Goal: Obtain resource: Obtain resource

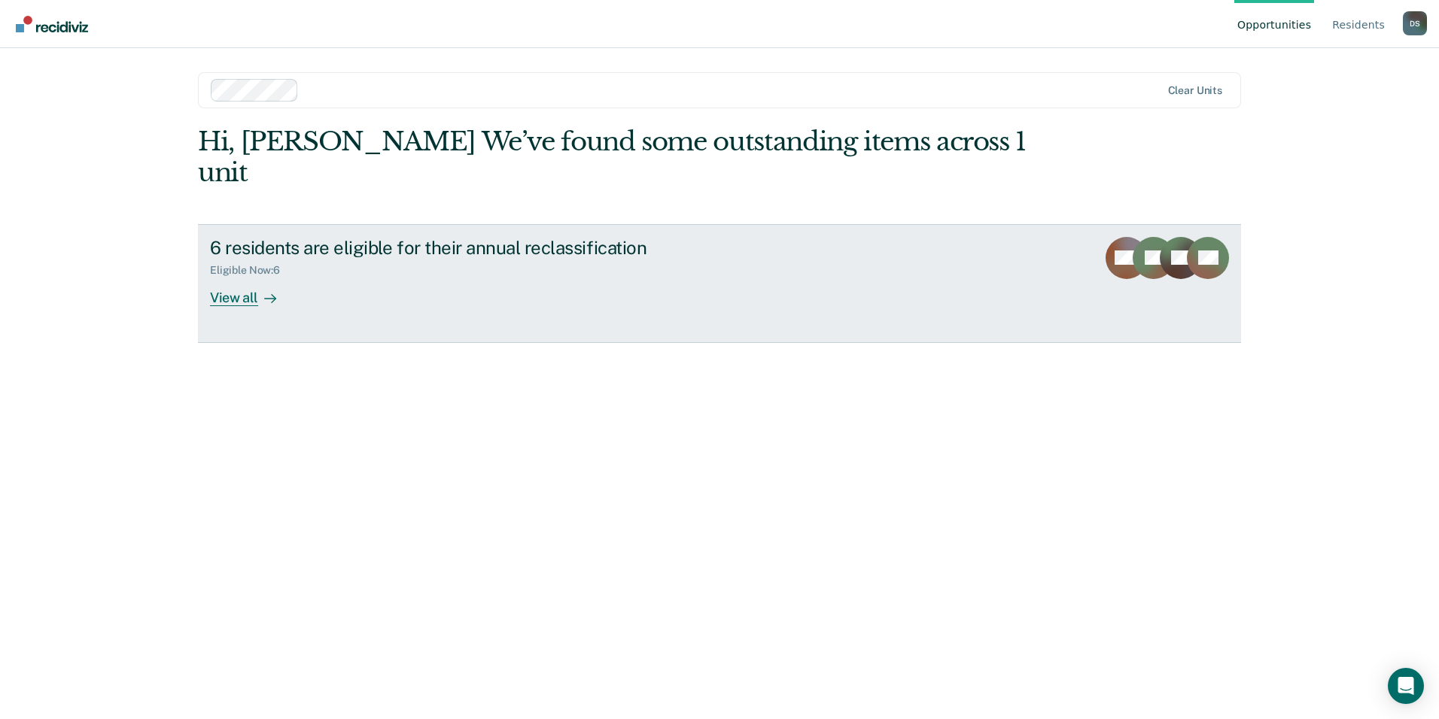
click at [238, 277] on div "View all" at bounding box center [252, 291] width 84 height 29
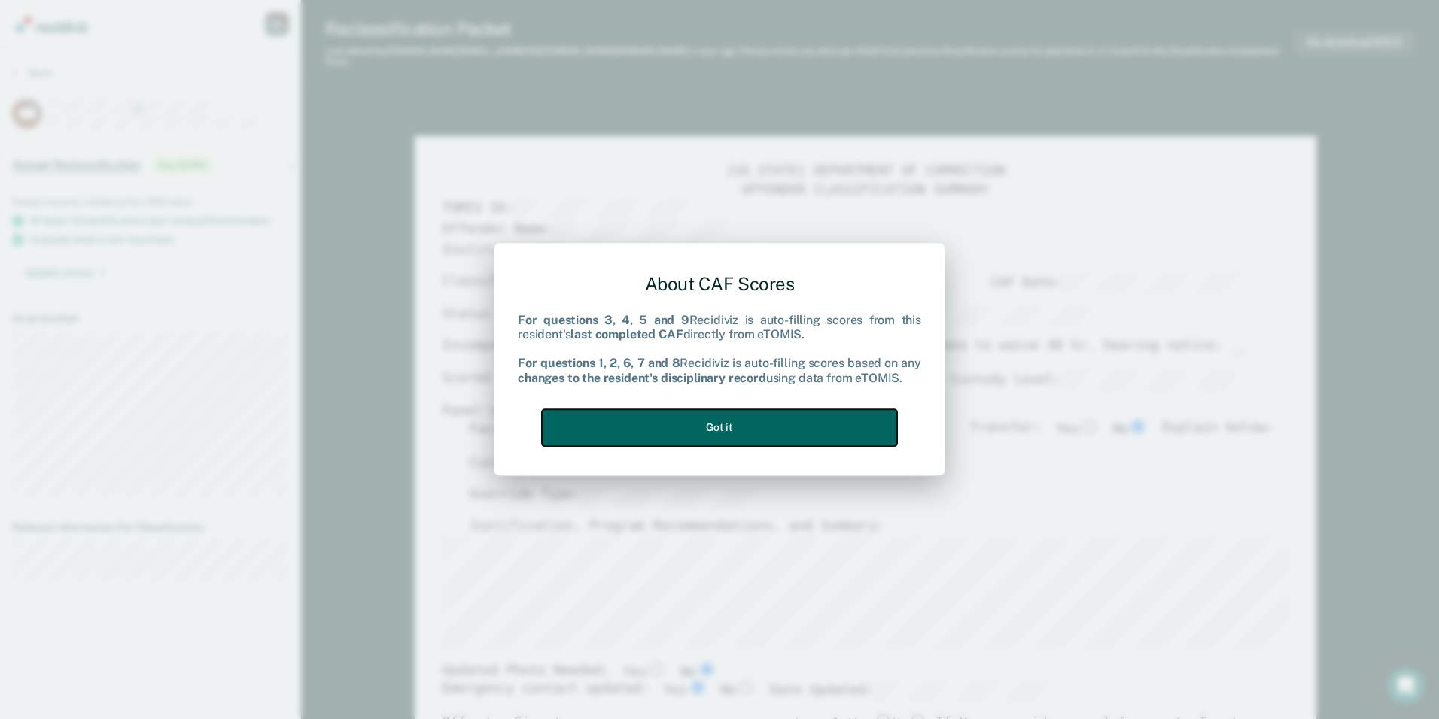
click at [693, 421] on button "Got it" at bounding box center [719, 427] width 355 height 37
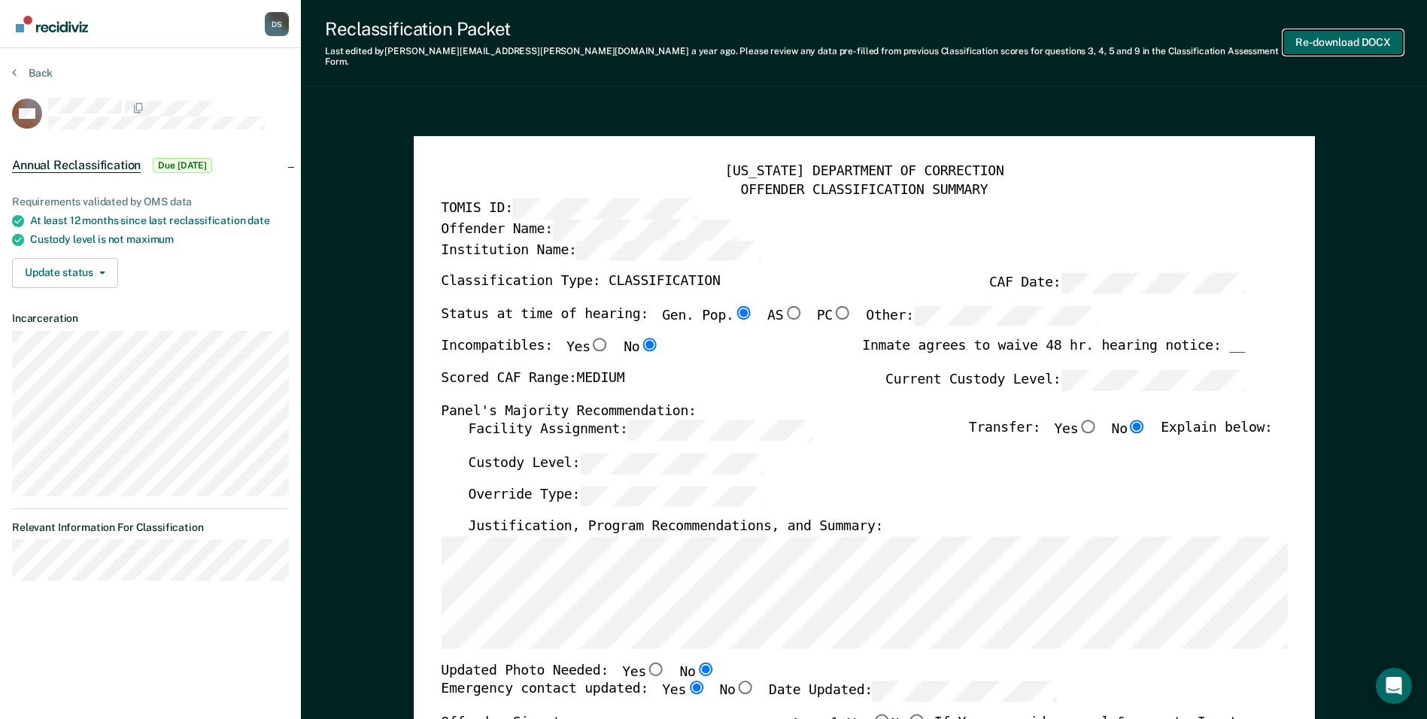
click at [1369, 40] on button "Re-download DOCX" at bounding box center [1344, 42] width 120 height 25
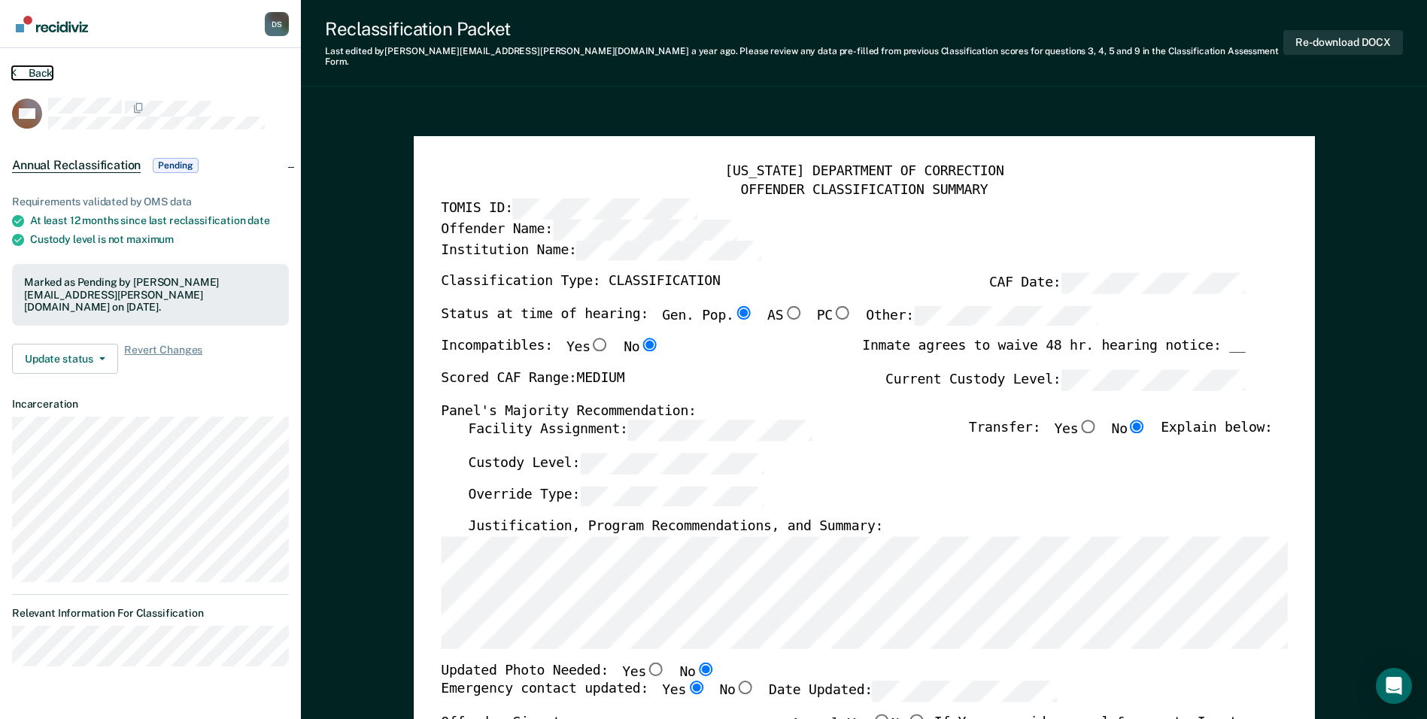
click at [43, 69] on button "Back" at bounding box center [32, 73] width 41 height 14
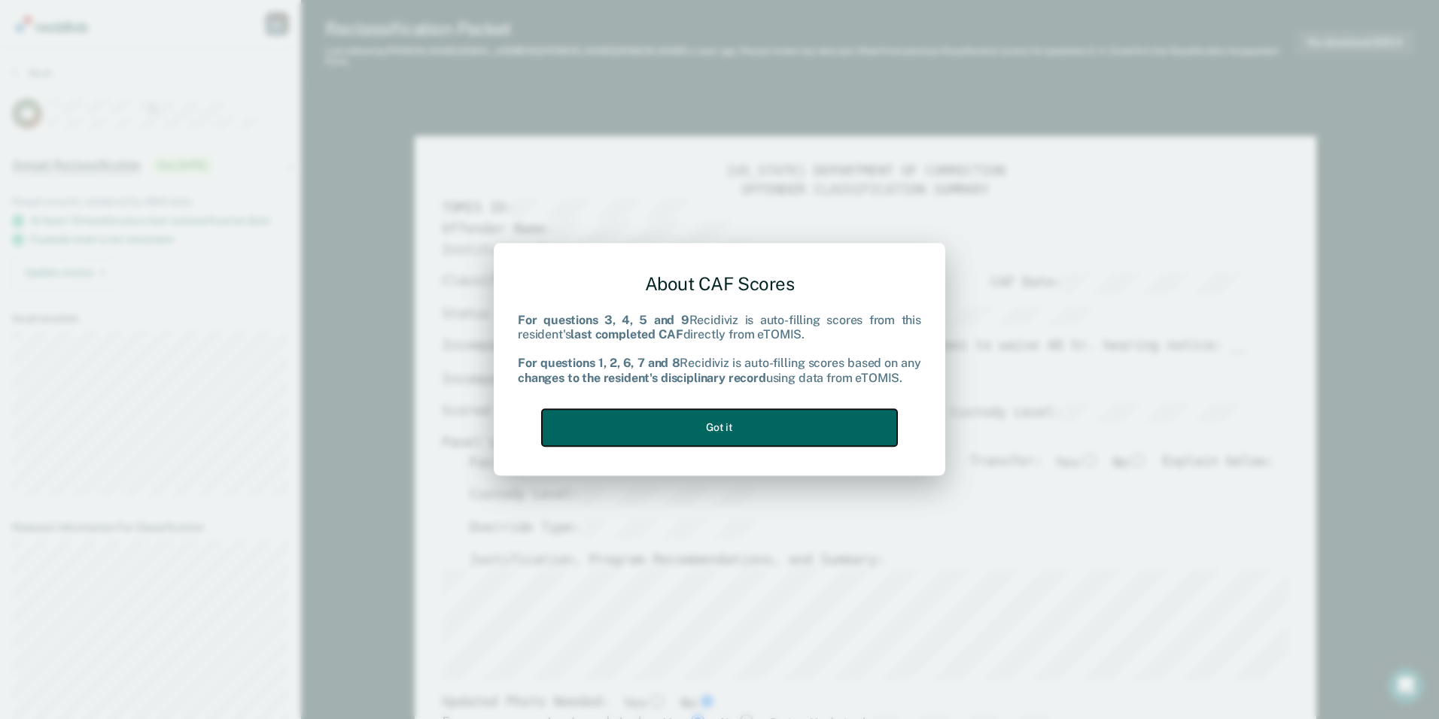
click at [701, 418] on button "Got it" at bounding box center [719, 427] width 355 height 37
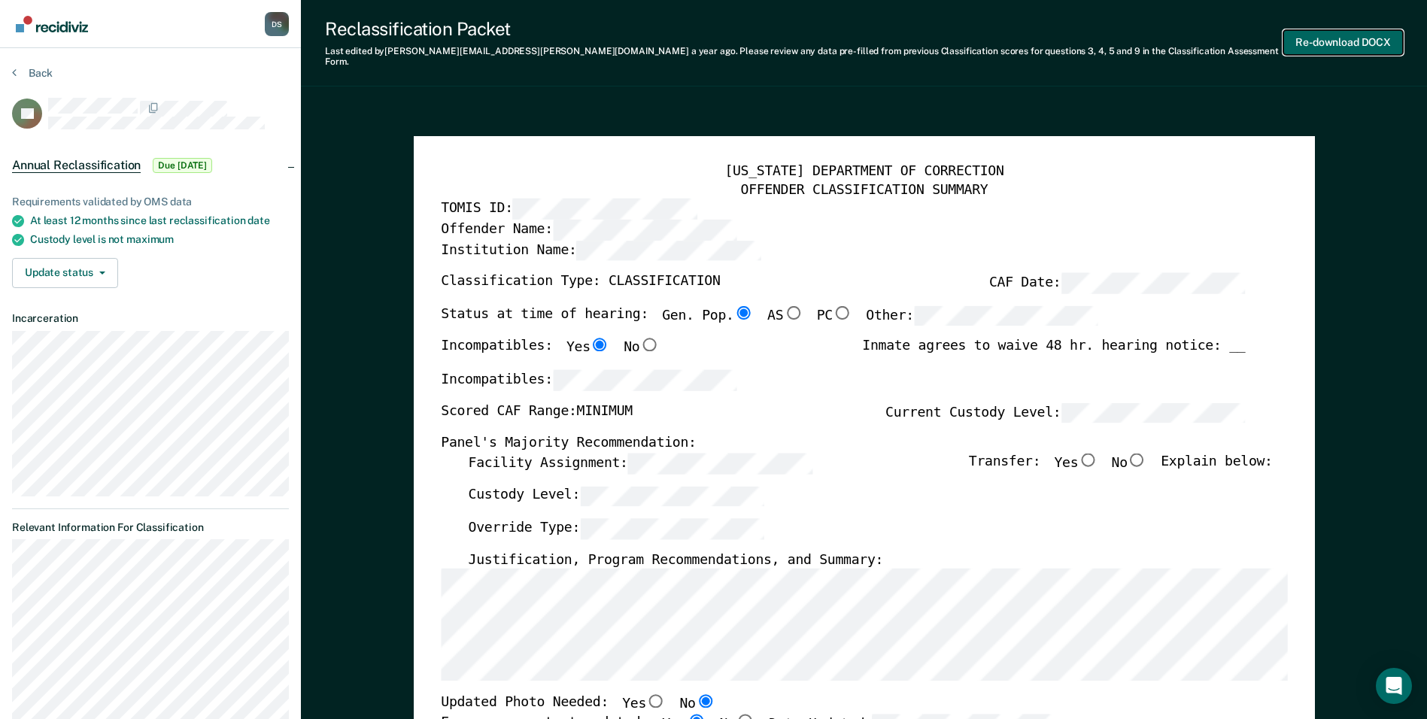
click at [1336, 36] on button "Re-download DOCX" at bounding box center [1344, 42] width 120 height 25
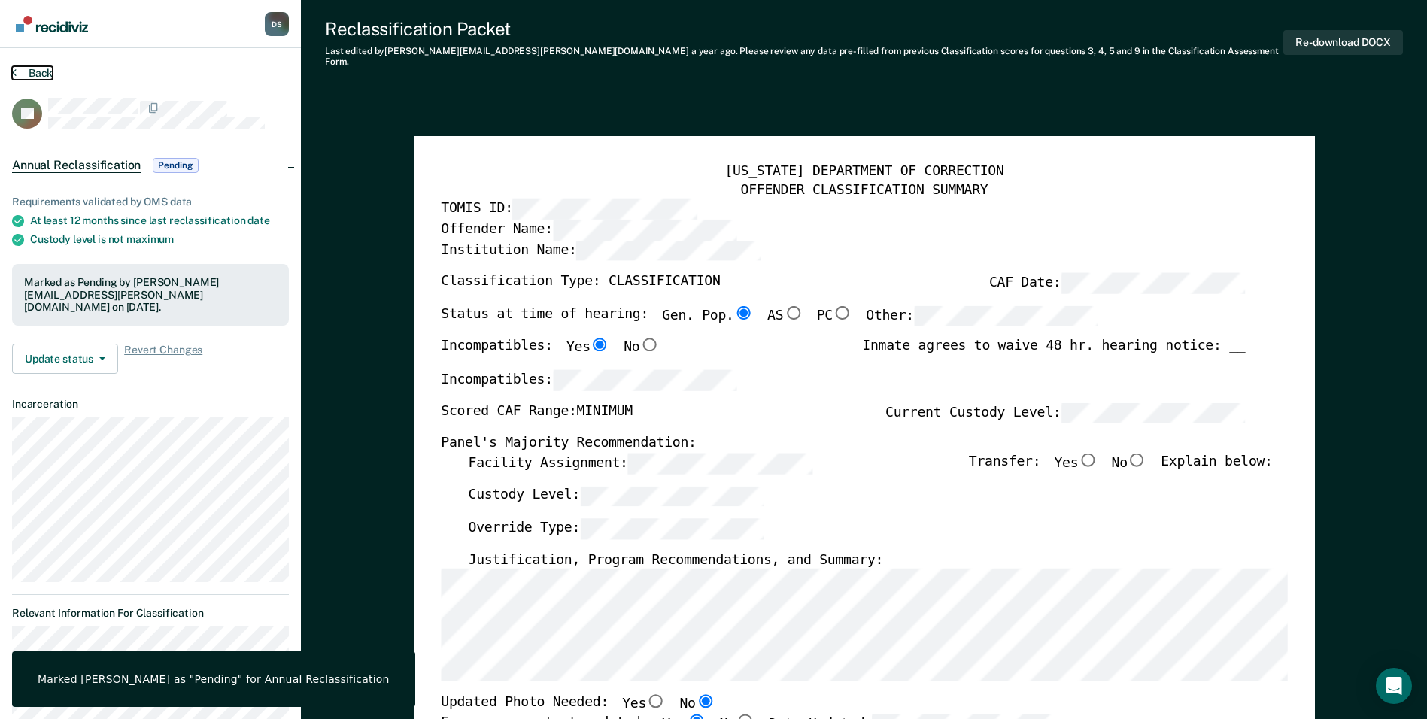
click at [35, 69] on button "Back" at bounding box center [32, 73] width 41 height 14
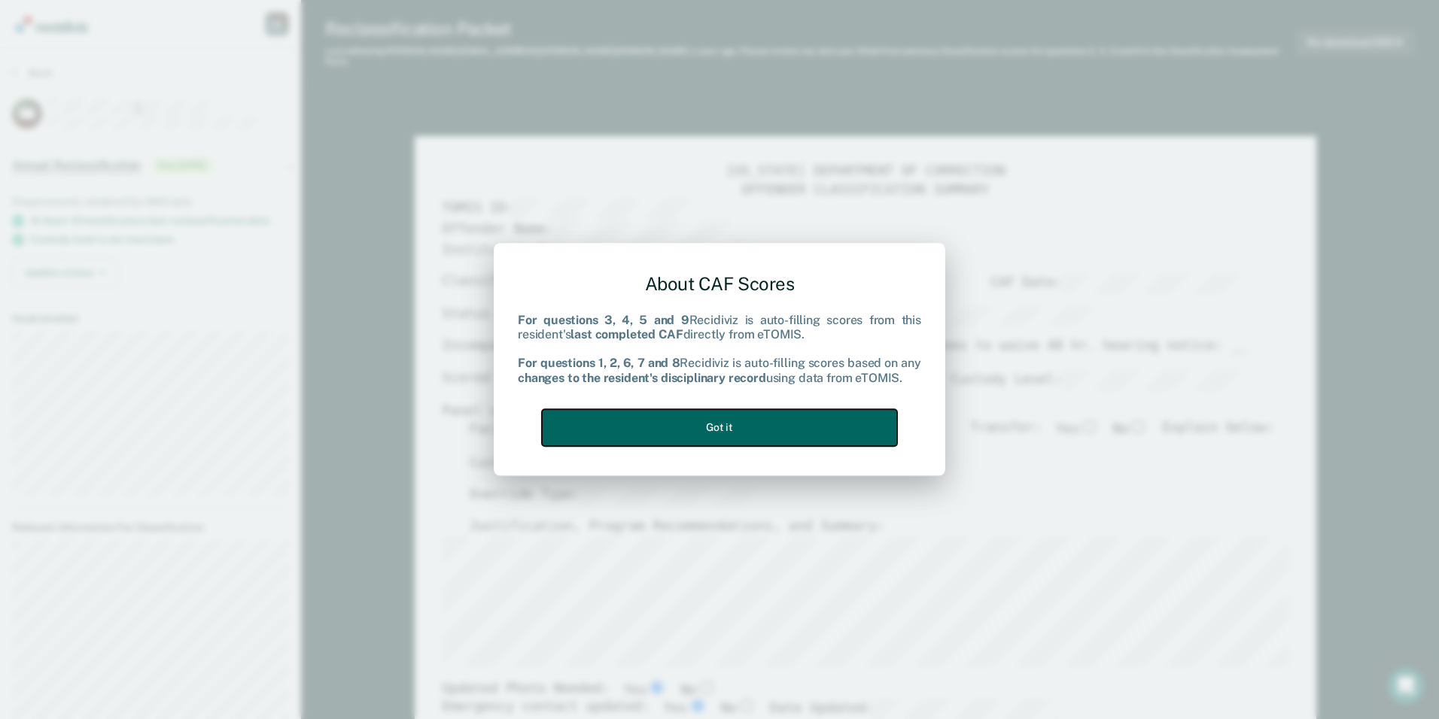
click at [776, 429] on button "Got it" at bounding box center [719, 427] width 355 height 37
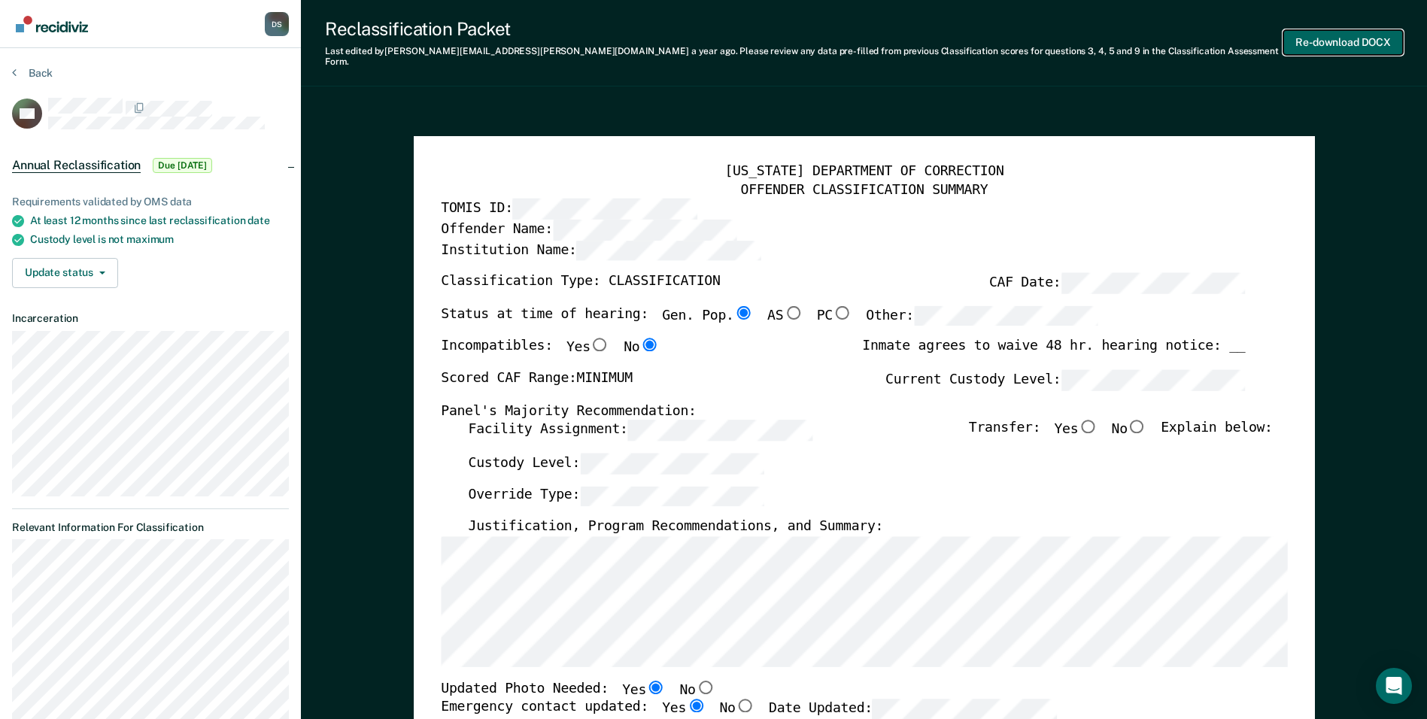
click at [1359, 35] on button "Re-download DOCX" at bounding box center [1344, 42] width 120 height 25
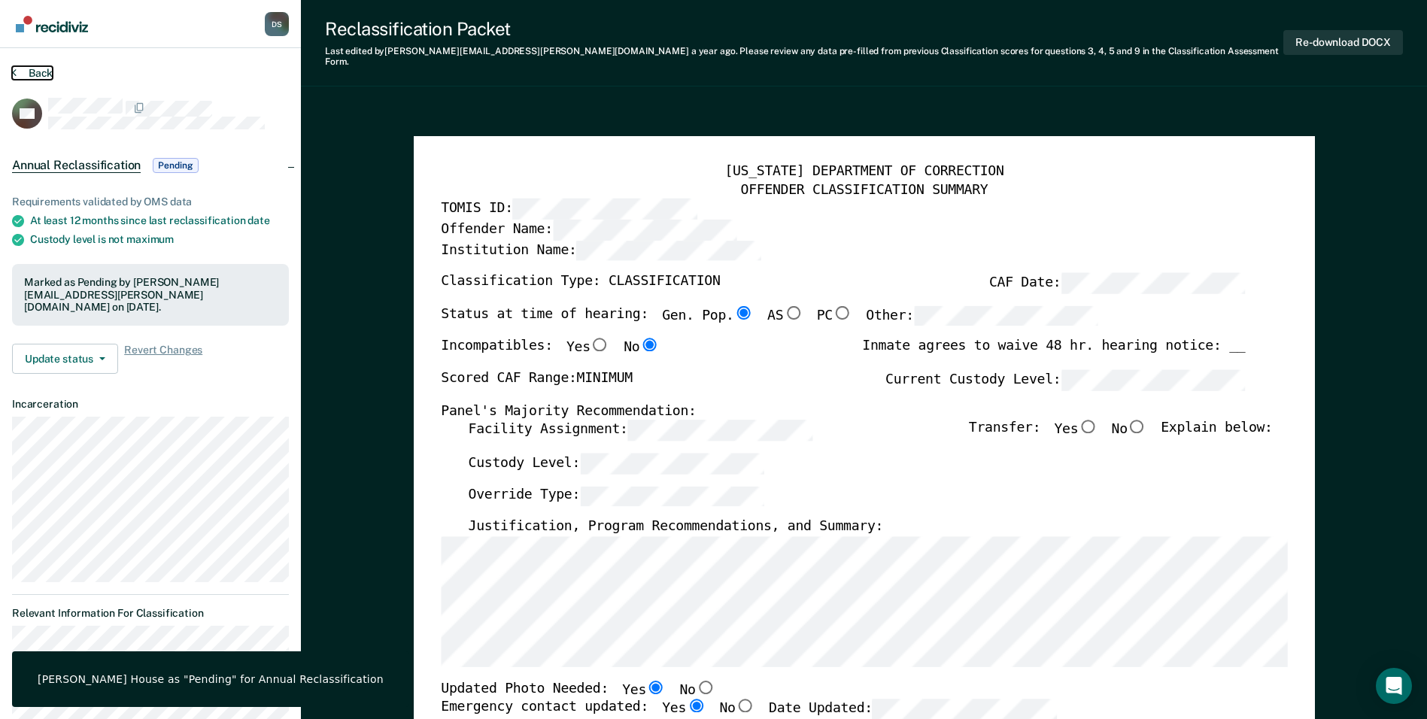
click at [49, 70] on button "Back" at bounding box center [32, 73] width 41 height 14
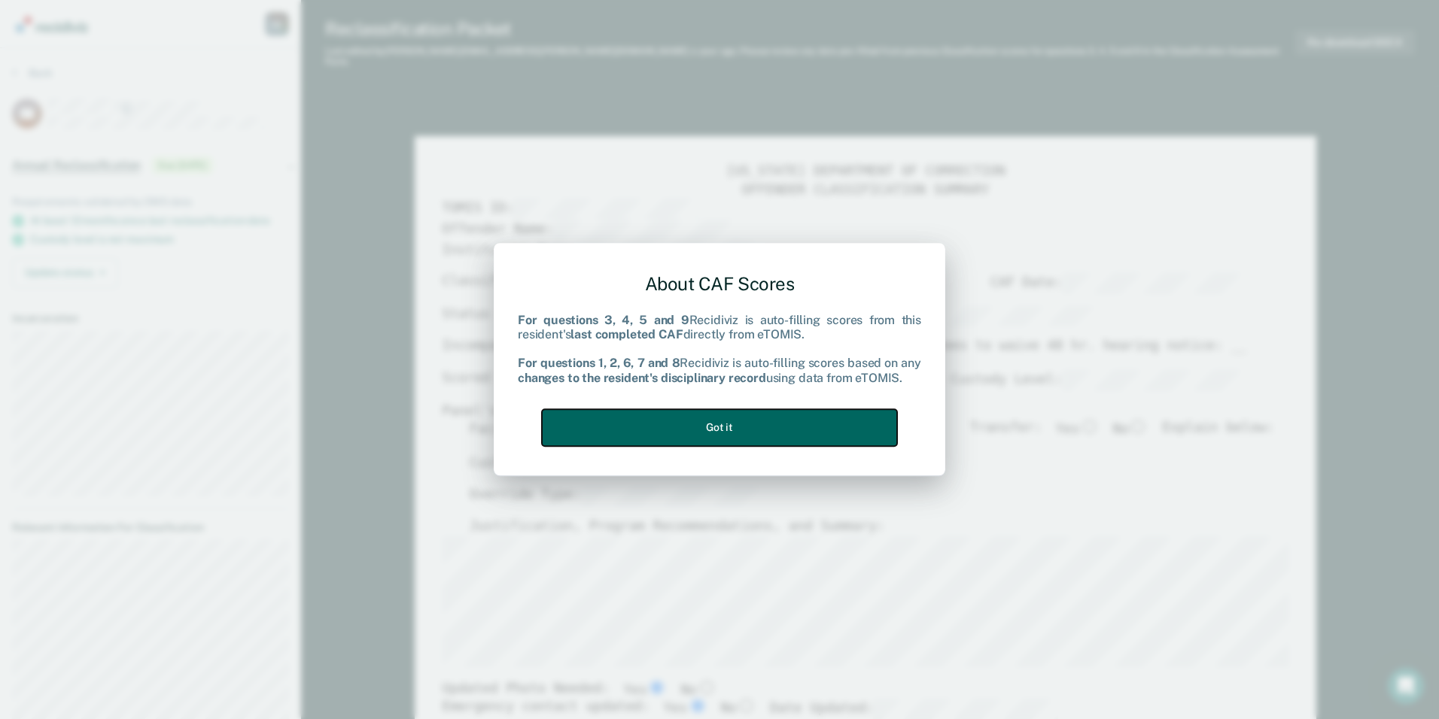
click at [703, 434] on button "Got it" at bounding box center [719, 427] width 355 height 37
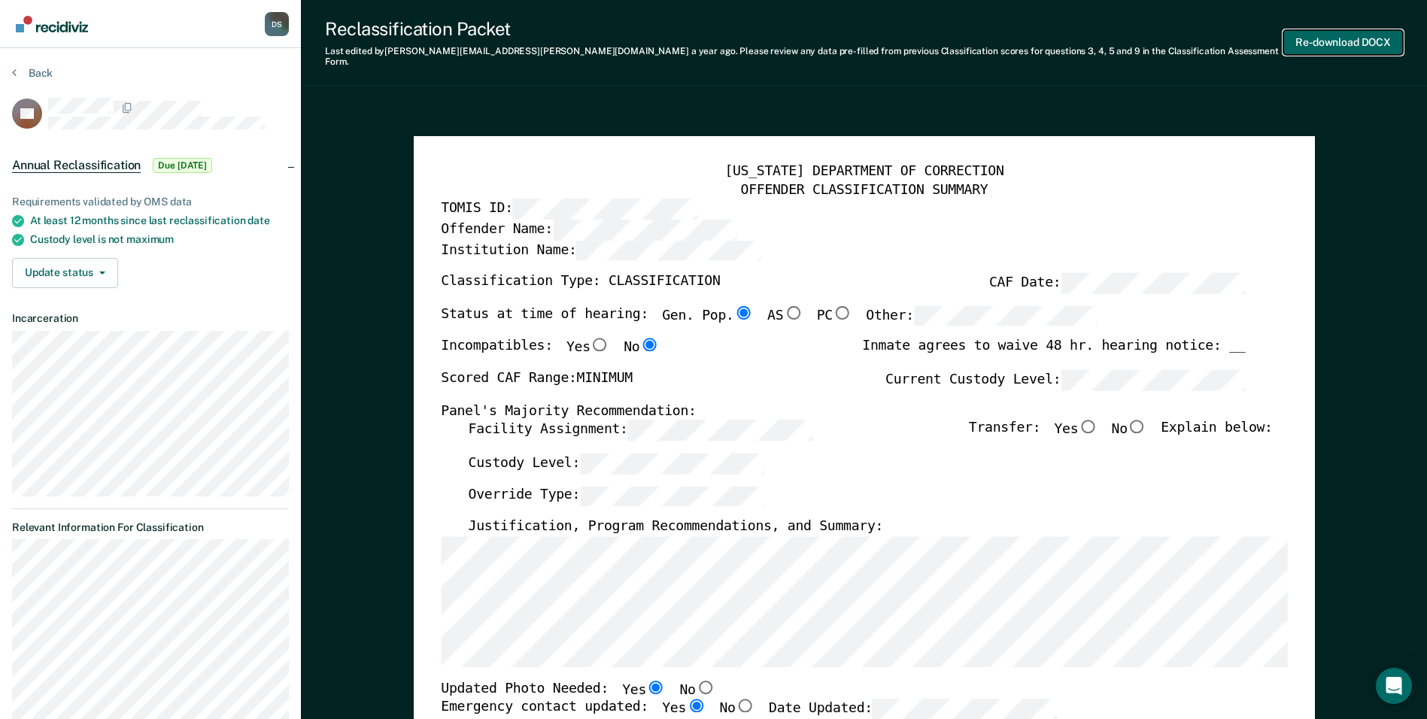
click at [1349, 35] on button "Re-download DOCX" at bounding box center [1344, 42] width 120 height 25
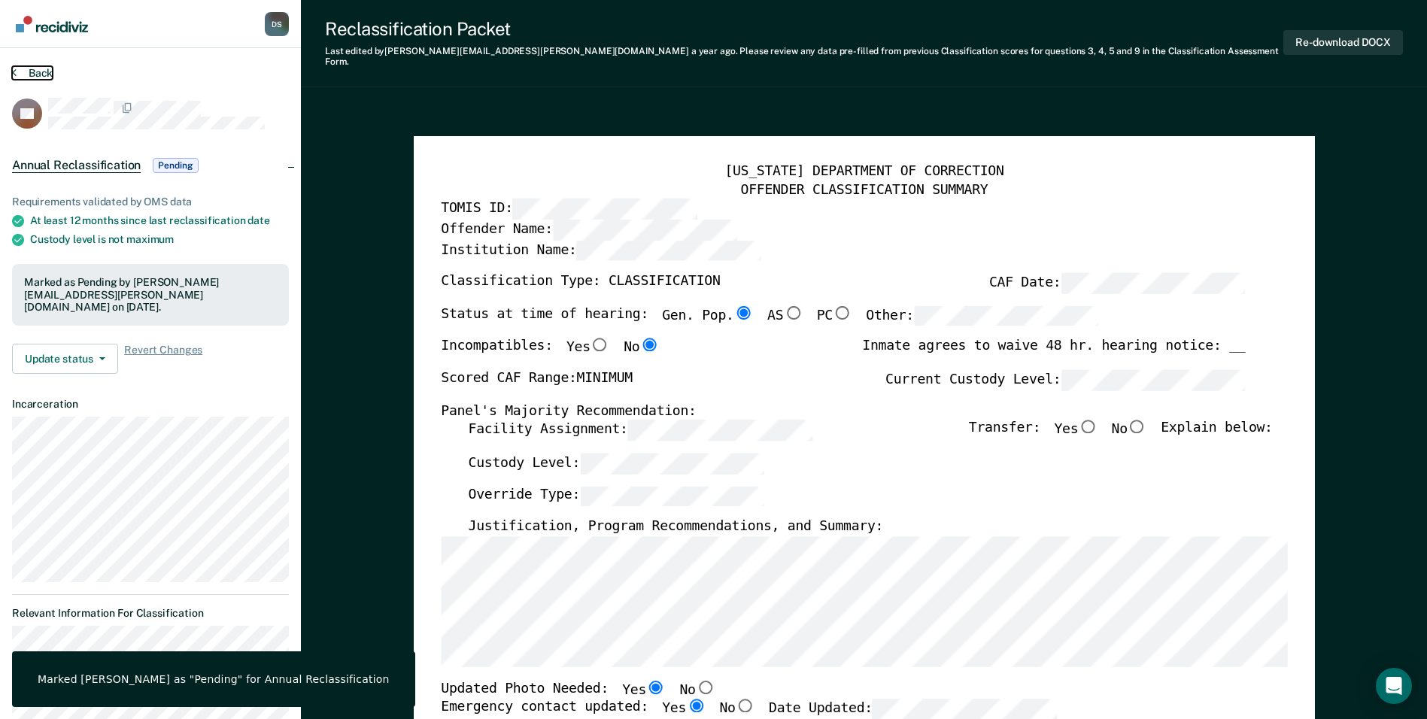
click at [39, 73] on button "Back" at bounding box center [32, 73] width 41 height 14
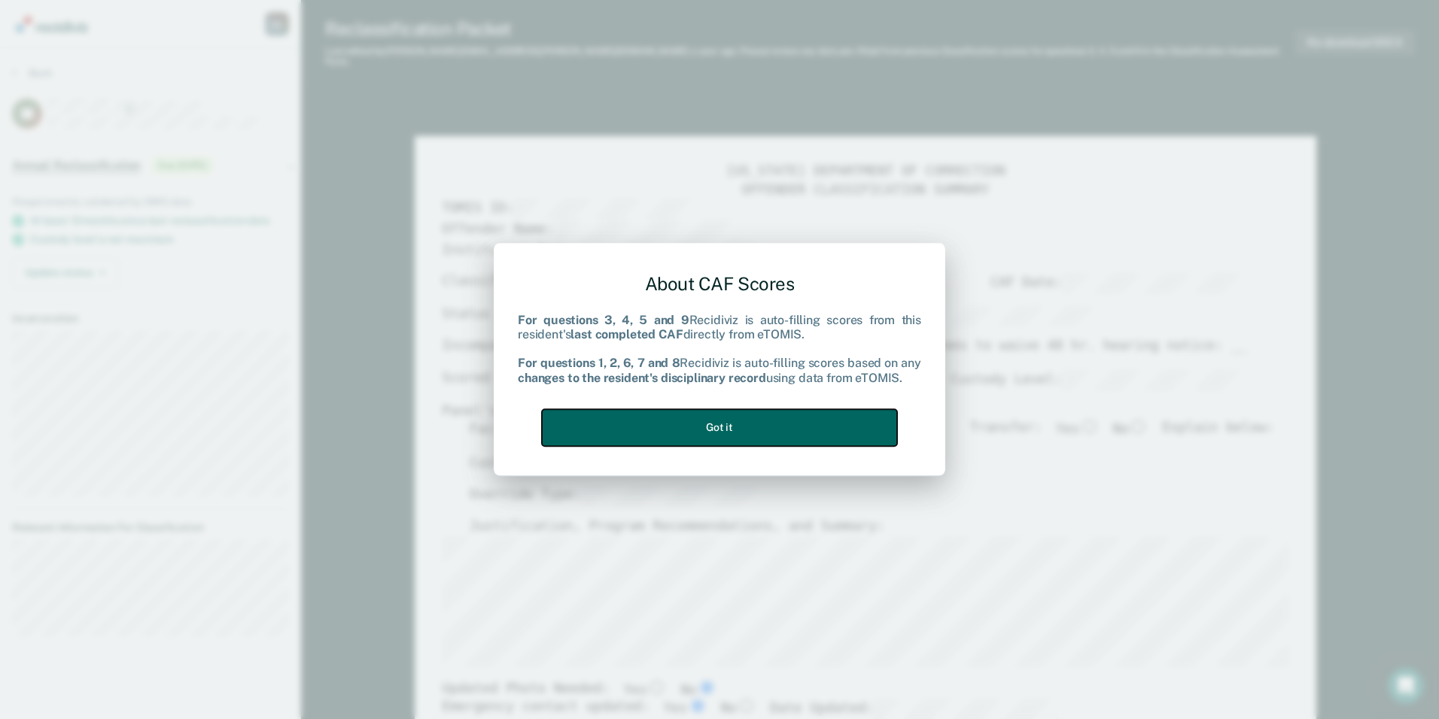
click at [698, 426] on button "Got it" at bounding box center [719, 427] width 355 height 37
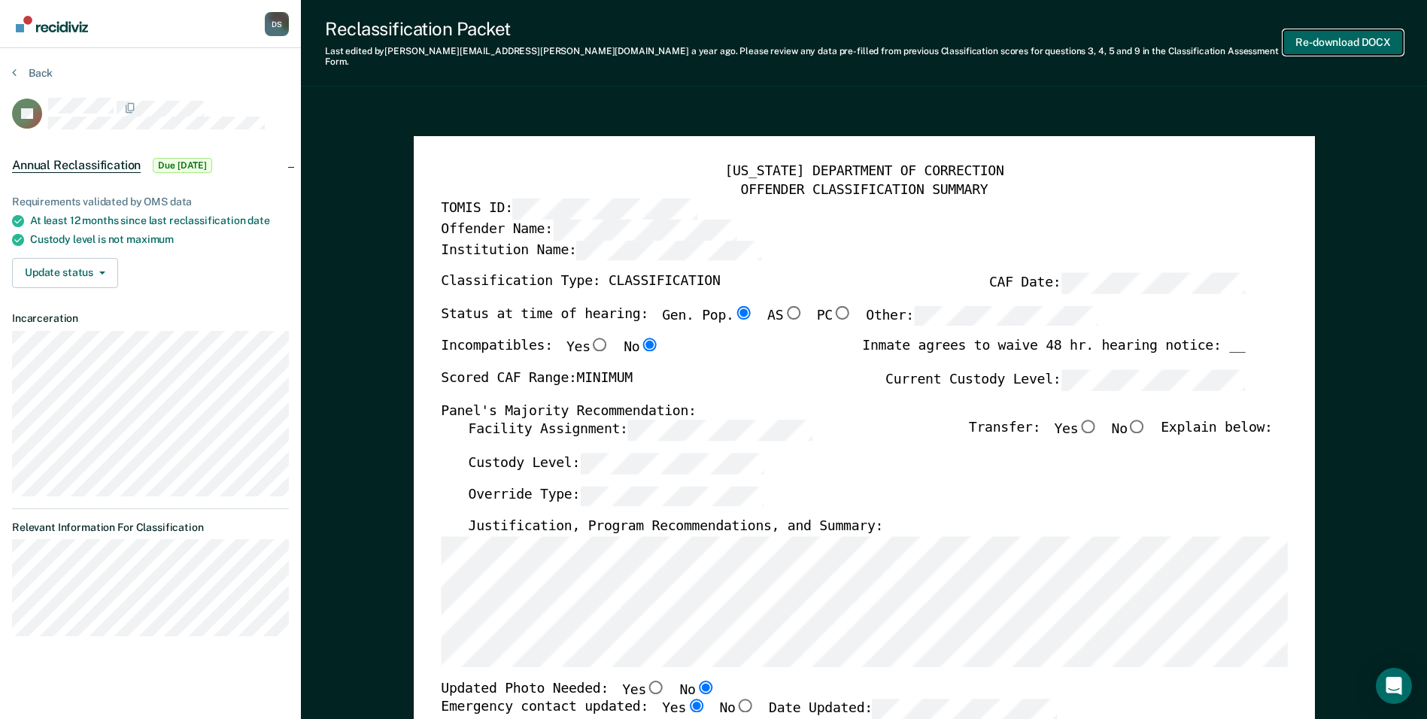
click at [1341, 34] on button "Re-download DOCX" at bounding box center [1344, 42] width 120 height 25
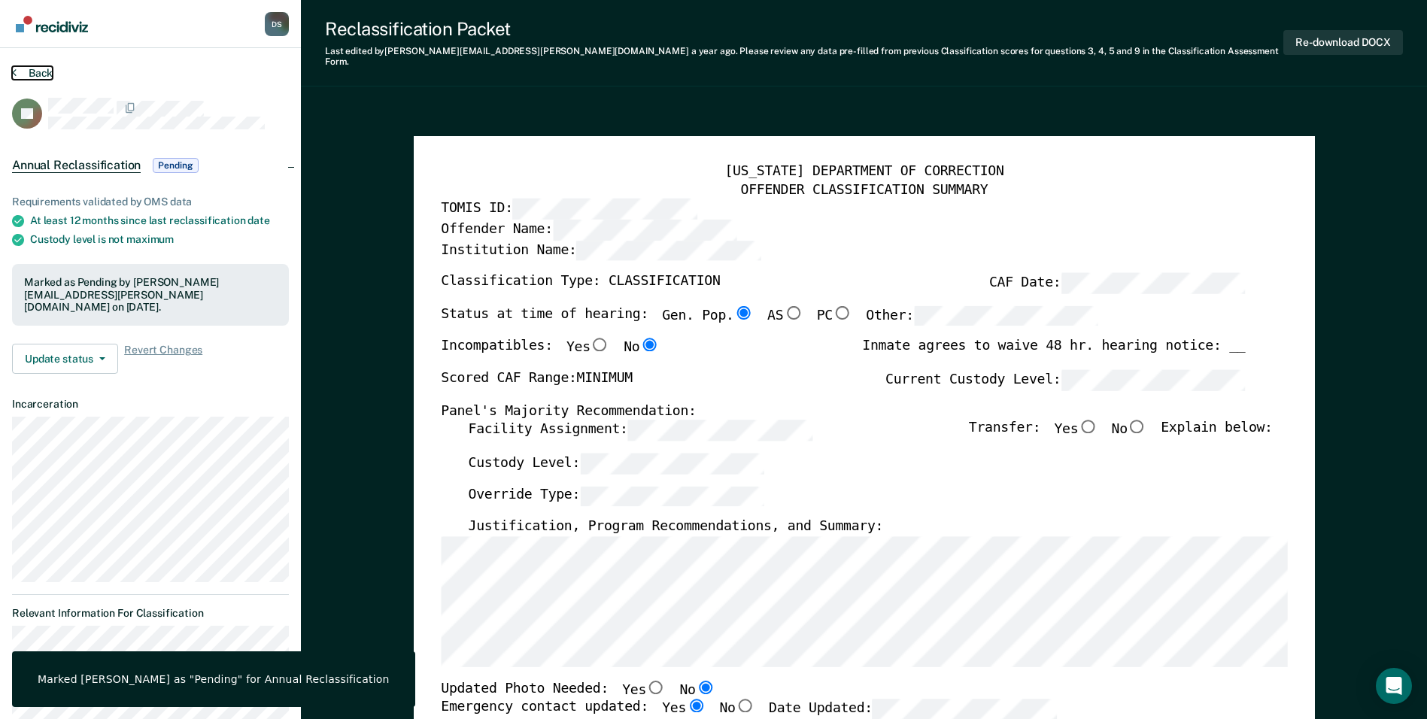
click at [35, 70] on button "Back" at bounding box center [32, 73] width 41 height 14
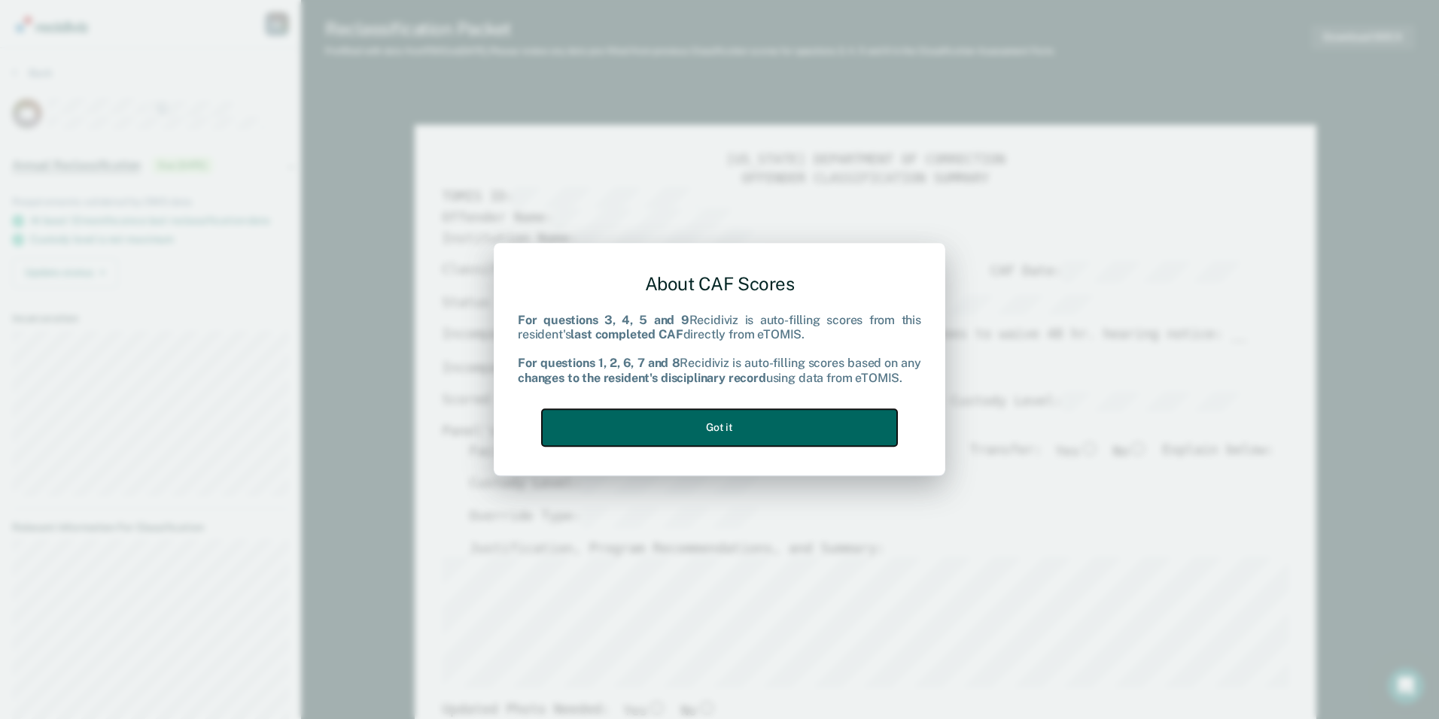
click at [675, 424] on button "Got it" at bounding box center [719, 427] width 355 height 37
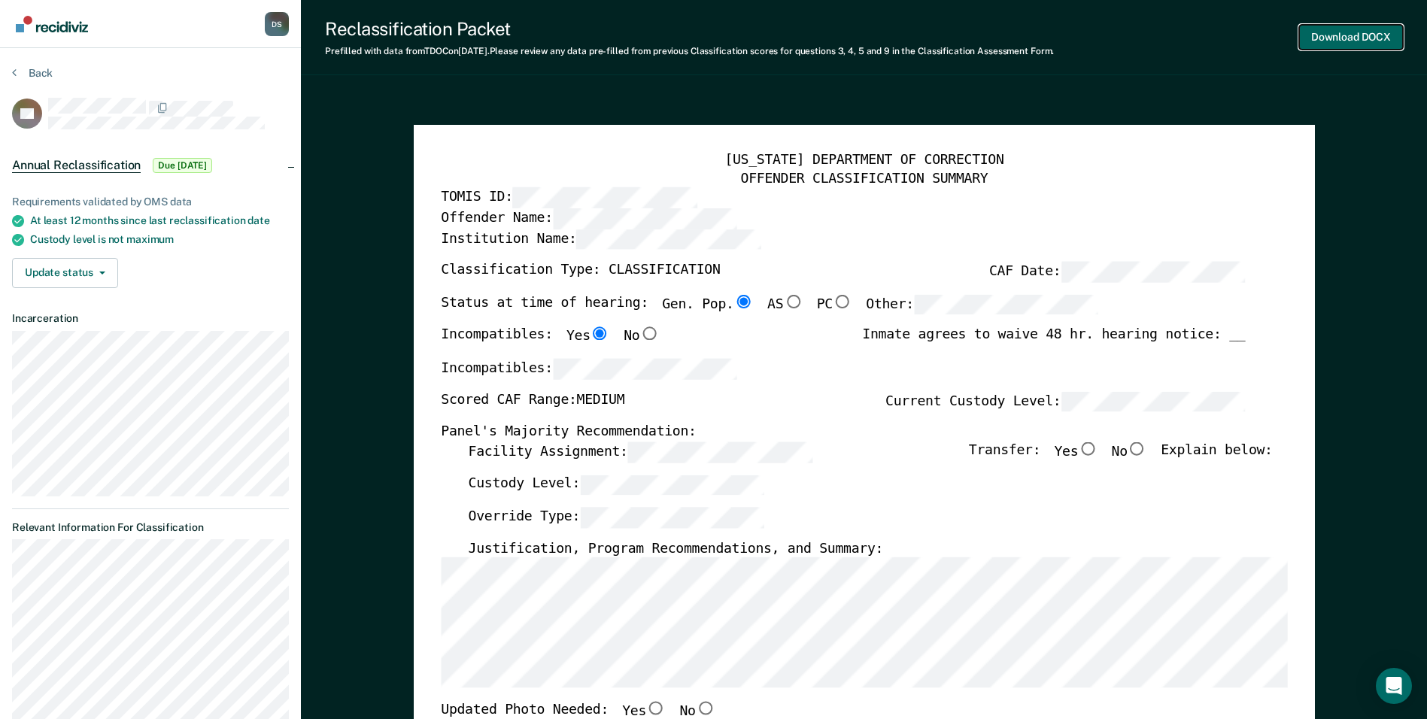
click at [1379, 39] on button "Download DOCX" at bounding box center [1351, 37] width 104 height 25
type textarea "x"
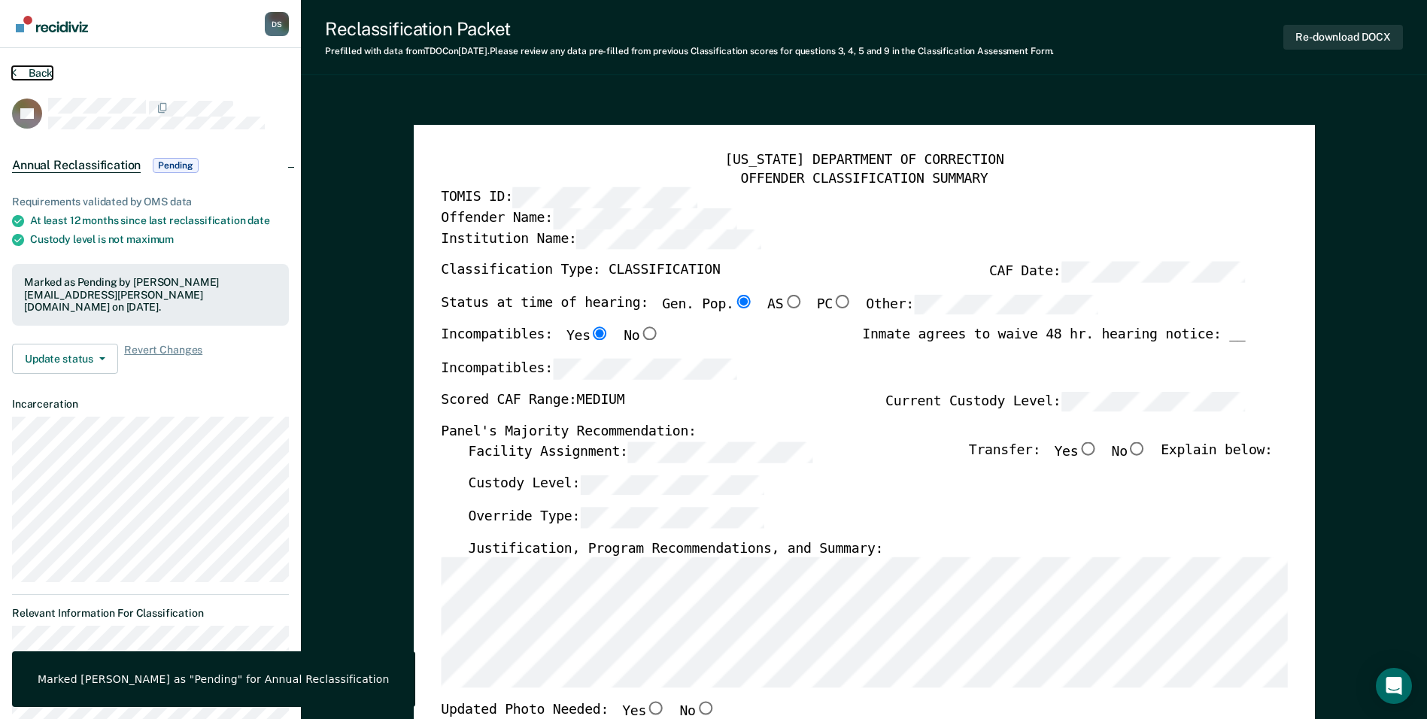
click at [38, 74] on button "Back" at bounding box center [32, 73] width 41 height 14
